Goal: Navigation & Orientation: Understand site structure

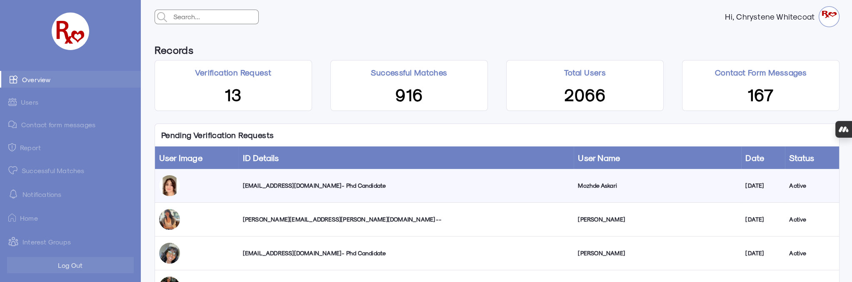
click at [56, 171] on link "Successful Matches" at bounding box center [70, 170] width 140 height 17
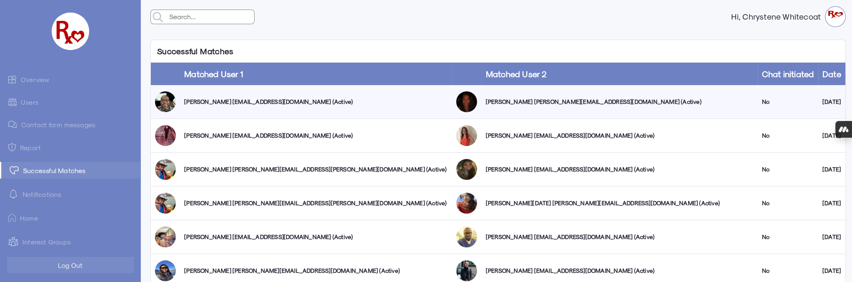
click at [30, 104] on link "Users" at bounding box center [70, 102] width 140 height 16
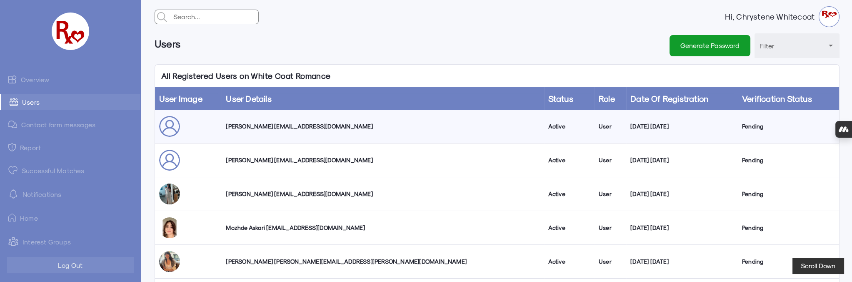
click at [37, 77] on link "Overview" at bounding box center [70, 79] width 140 height 17
